Goal: Task Accomplishment & Management: Complete application form

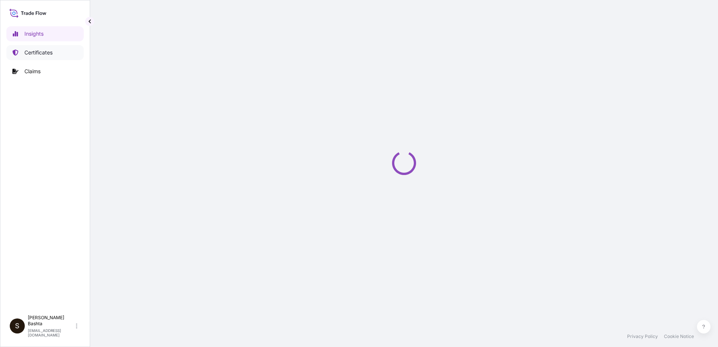
click at [46, 54] on p "Certificates" at bounding box center [38, 53] width 28 height 8
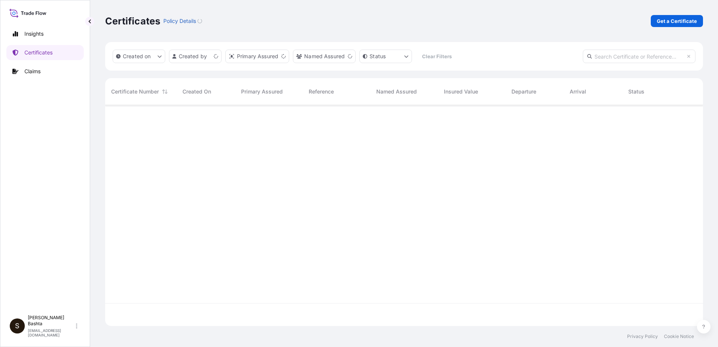
scroll to position [219, 592]
click at [689, 19] on p "Get a Certificate" at bounding box center [677, 21] width 40 height 8
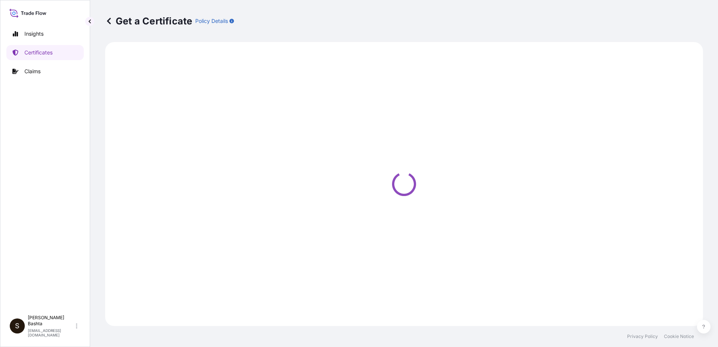
select select "Barge"
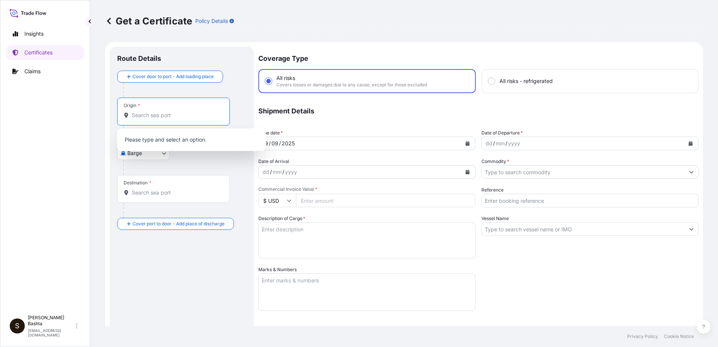
click at [172, 113] on input "Origin *" at bounding box center [176, 116] width 89 height 8
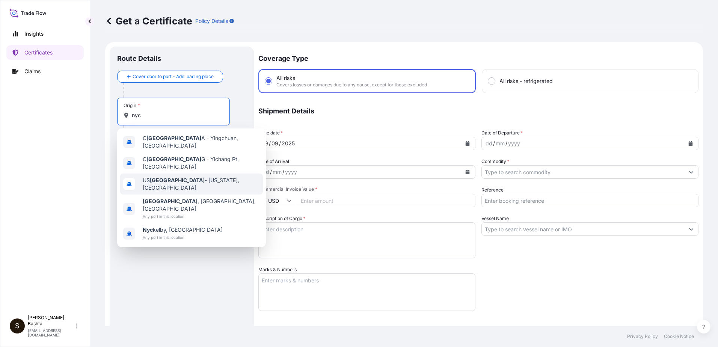
click at [192, 177] on span "US [GEOGRAPHIC_DATA] - [US_STATE], [GEOGRAPHIC_DATA]" at bounding box center [201, 184] width 117 height 15
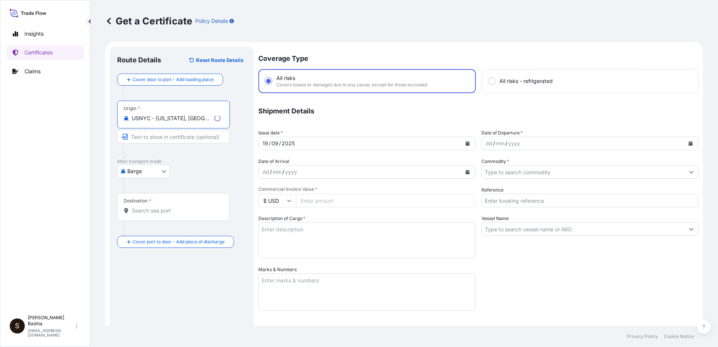
type input "USNYC - [US_STATE], [GEOGRAPHIC_DATA]"
click at [166, 172] on body "0 options available. 10 options available. 1 option available. 0 options availa…" at bounding box center [359, 173] width 718 height 347
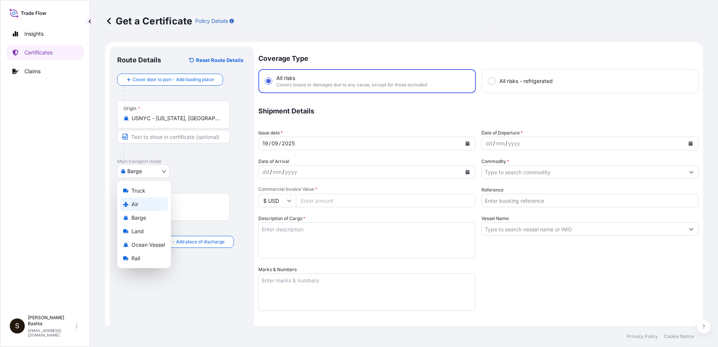
click at [143, 205] on div "Air" at bounding box center [144, 205] width 48 height 14
select select "Air"
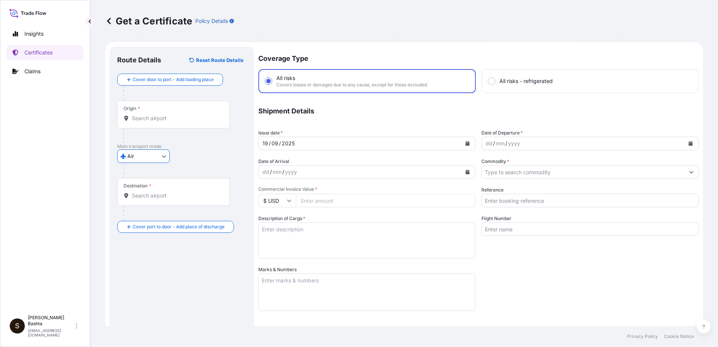
click at [149, 194] on input "Destination *" at bounding box center [176, 196] width 89 height 8
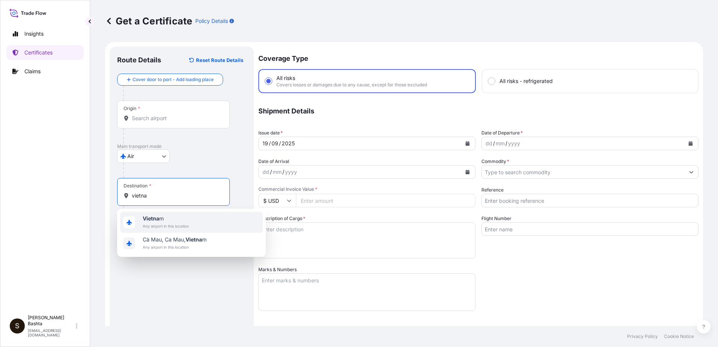
click at [169, 219] on span "Vietna m" at bounding box center [166, 219] width 46 height 8
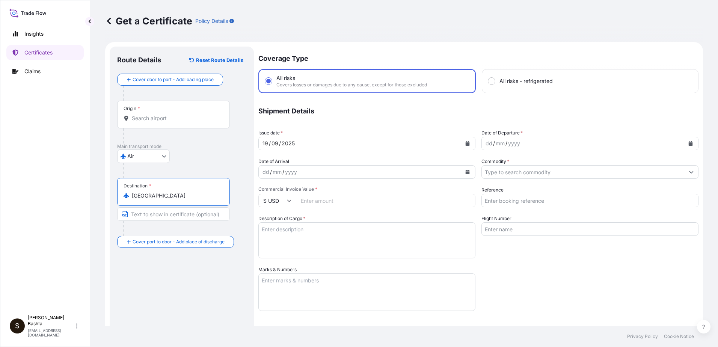
type input "[GEOGRAPHIC_DATA]"
click at [487, 144] on div "dd" at bounding box center [489, 143] width 8 height 9
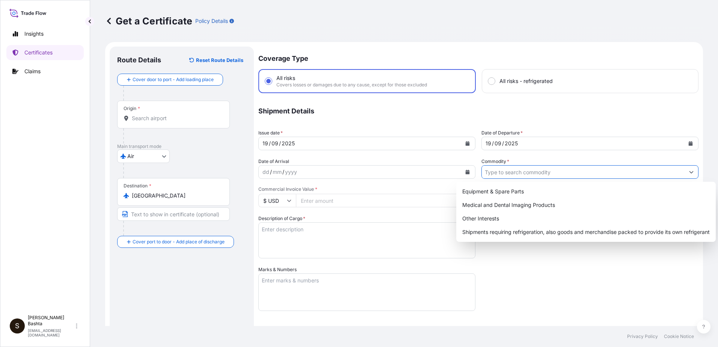
click at [531, 172] on input "Commodity *" at bounding box center [583, 172] width 203 height 14
click at [685, 169] on button "Show suggestions" at bounding box center [692, 172] width 14 height 14
click at [689, 171] on icon "Show suggestions" at bounding box center [691, 172] width 5 height 5
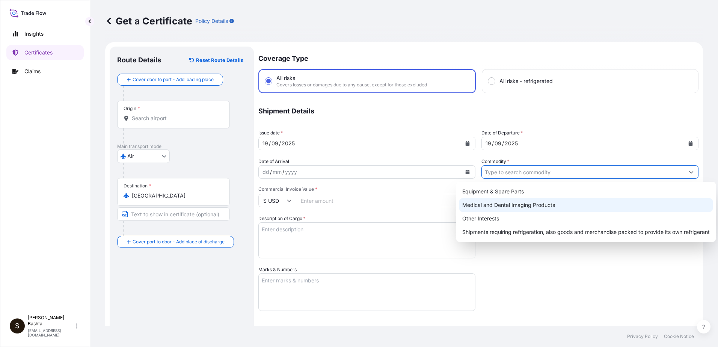
click at [549, 204] on div "Medical and Dental Imaging Products" at bounding box center [586, 205] width 254 height 14
type input "Medical and Dental Imaging Products"
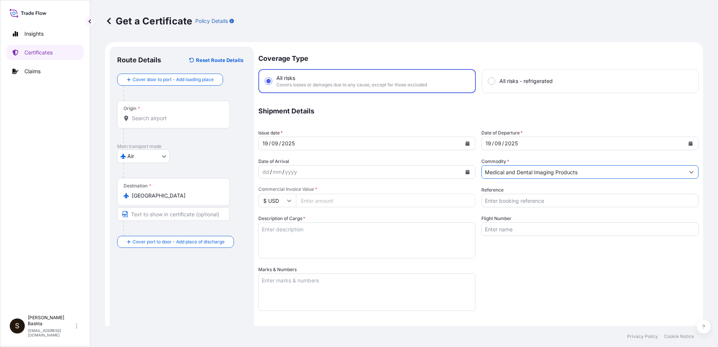
click at [507, 201] on input "Reference" at bounding box center [590, 201] width 217 height 14
type input "21244385"
click at [325, 200] on input "Commercial Invoice Value *" at bounding box center [386, 201] width 180 height 14
type input "700.00"
click at [290, 233] on textarea "Description of Cargo *" at bounding box center [366, 240] width 217 height 36
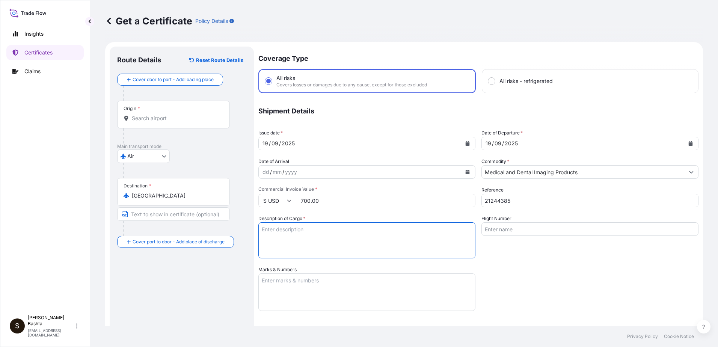
type textarea "MEDICAL AND DENTAL IMAGING PRODUCTS"
type input "Air"
type input "32008"
click at [275, 284] on textarea "Marks & Numbers" at bounding box center [366, 292] width 217 height 38
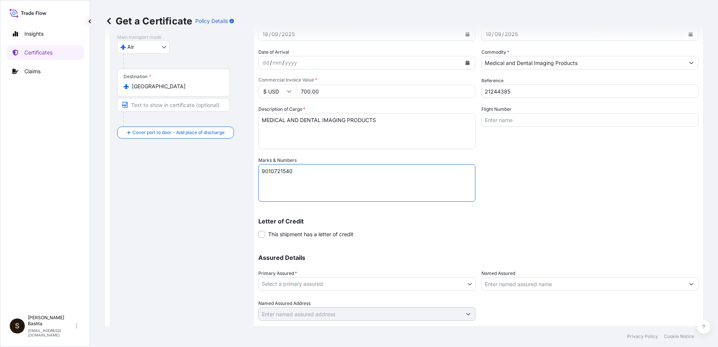
scroll to position [113, 0]
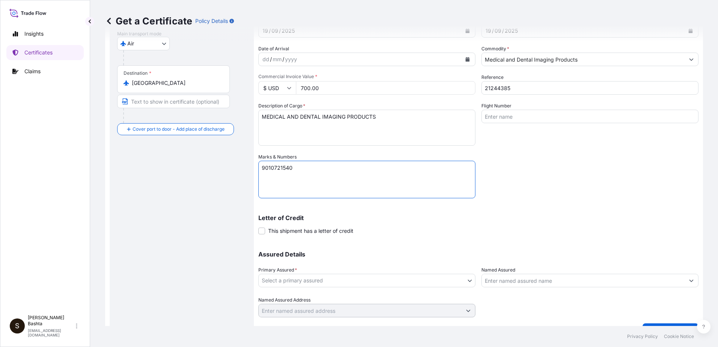
type textarea "9010721540"
click at [465, 279] on body "Insights Certificates Claims S [PERSON_NAME] [PERSON_NAME][EMAIL_ADDRESS][PERSO…" at bounding box center [359, 173] width 718 height 347
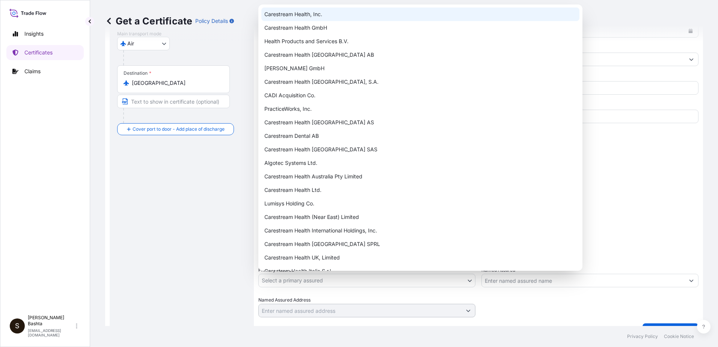
click at [303, 11] on div "Carestream Health, Inc." at bounding box center [420, 15] width 318 height 14
select select "32008"
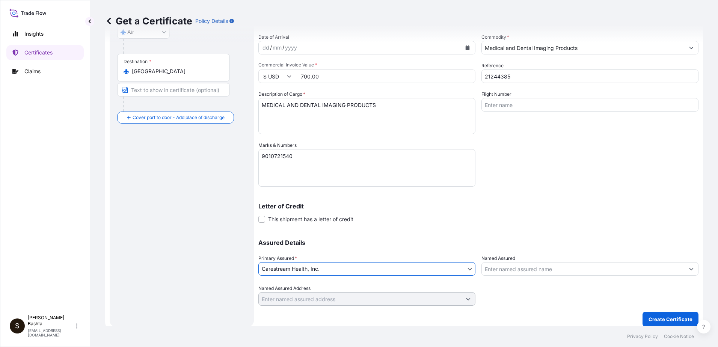
scroll to position [130, 0]
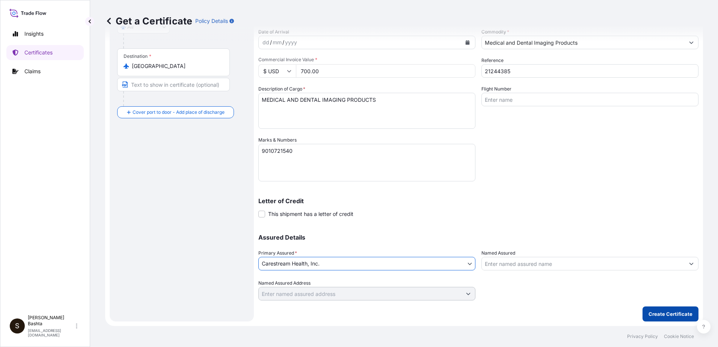
click at [665, 310] on button "Create Certificate" at bounding box center [671, 314] width 56 height 15
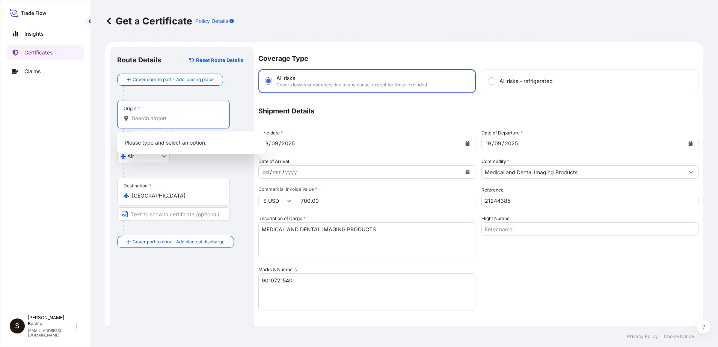
click at [154, 115] on input "Origin * Please select an origin" at bounding box center [176, 119] width 89 height 8
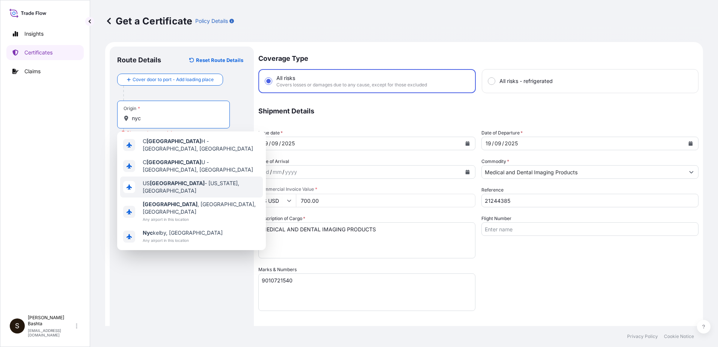
click at [183, 184] on div "US [GEOGRAPHIC_DATA] - [US_STATE], [GEOGRAPHIC_DATA]" at bounding box center [191, 187] width 143 height 21
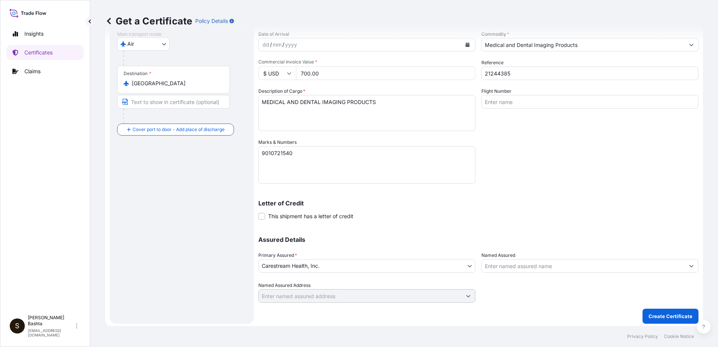
scroll to position [130, 0]
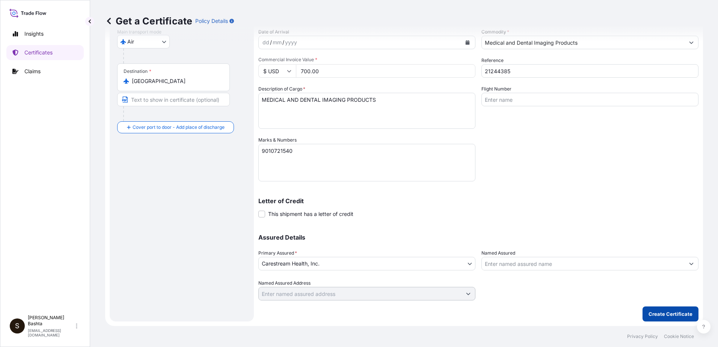
type input "USNYC - [US_STATE], [GEOGRAPHIC_DATA]"
click at [654, 318] on button "Create Certificate" at bounding box center [671, 314] width 56 height 15
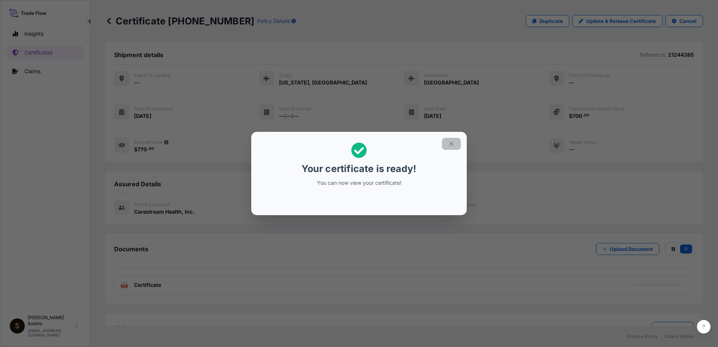
click at [451, 143] on icon "button" at bounding box center [451, 143] width 7 height 7
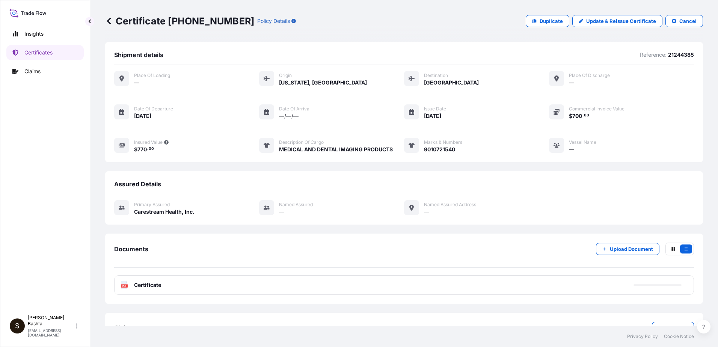
click at [125, 285] on text "PDF" at bounding box center [124, 286] width 5 height 3
click at [124, 284] on icon at bounding box center [124, 285] width 6 height 8
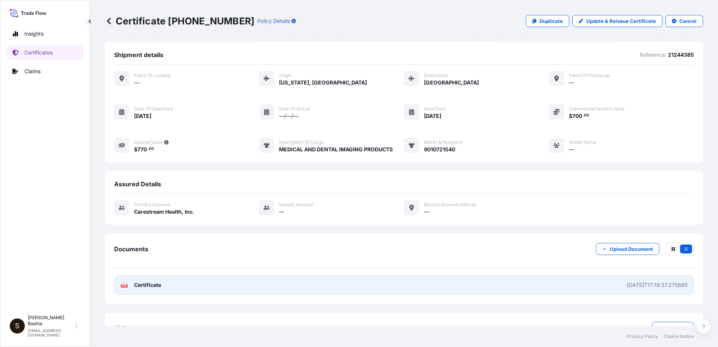
click at [124, 284] on icon at bounding box center [124, 285] width 6 height 8
